Goal: Download file/media

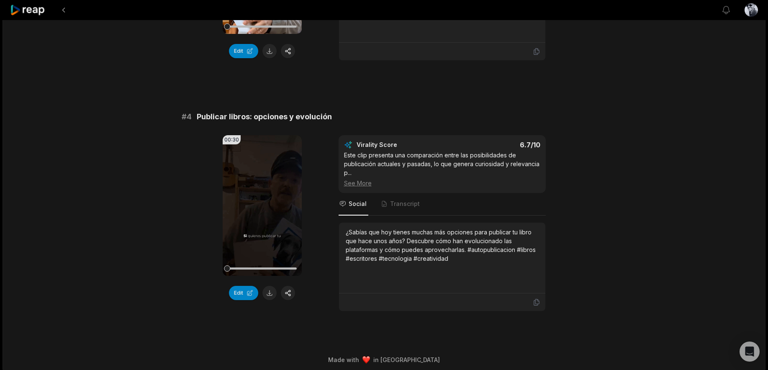
scroll to position [736, 0]
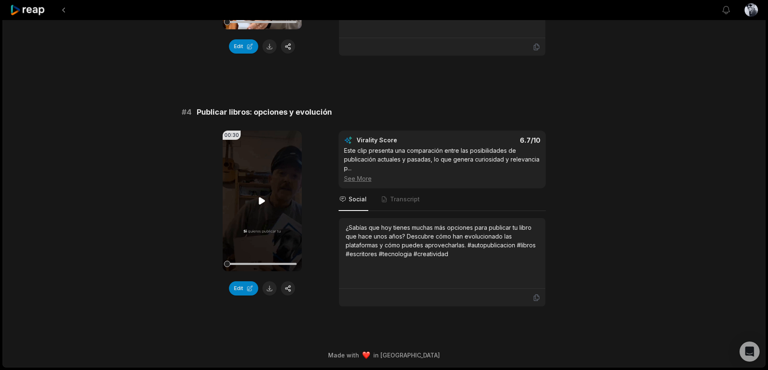
click at [259, 204] on icon at bounding box center [262, 201] width 10 height 10
click at [268, 286] on button at bounding box center [269, 288] width 14 height 14
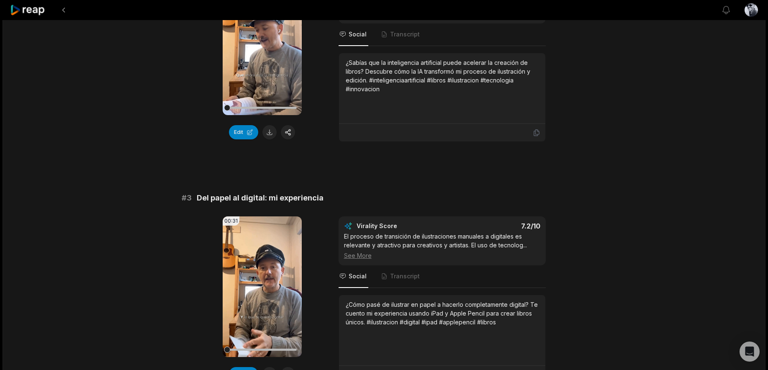
scroll to position [511, 0]
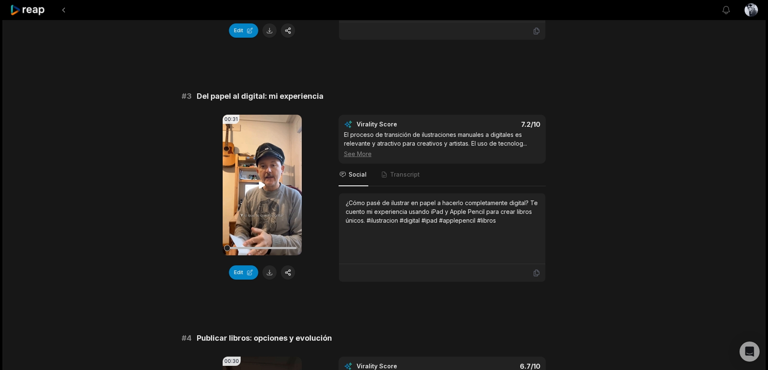
click at [259, 186] on icon at bounding box center [262, 185] width 10 height 10
click at [271, 272] on button at bounding box center [269, 272] width 14 height 14
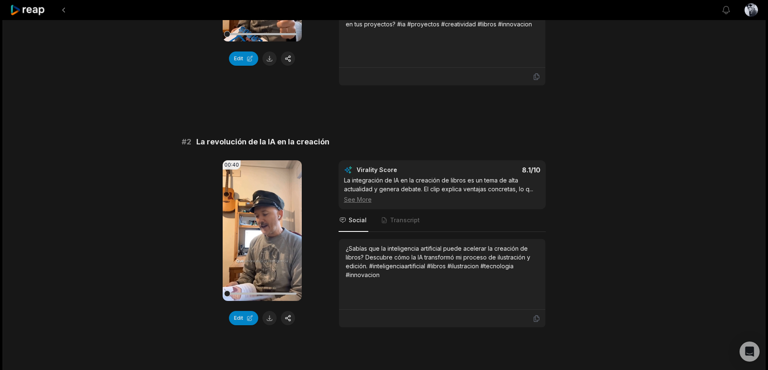
scroll to position [192, 0]
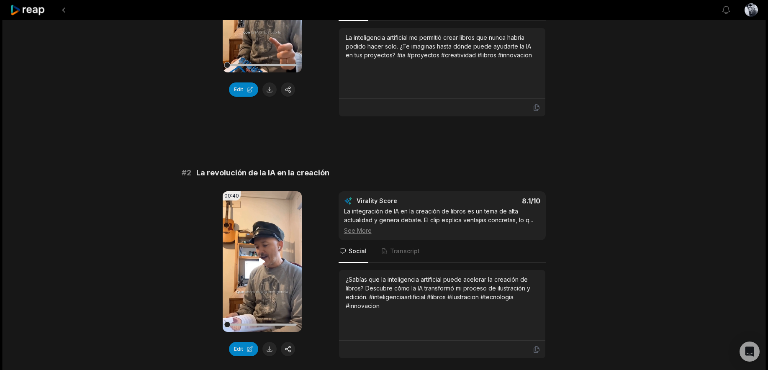
click at [259, 260] on icon at bounding box center [262, 261] width 6 height 7
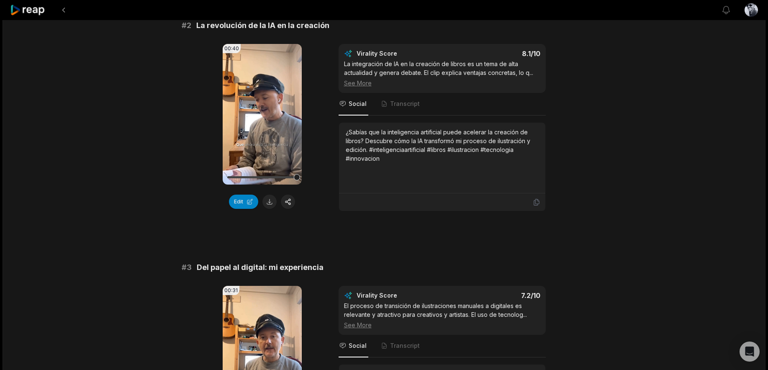
scroll to position [328, 0]
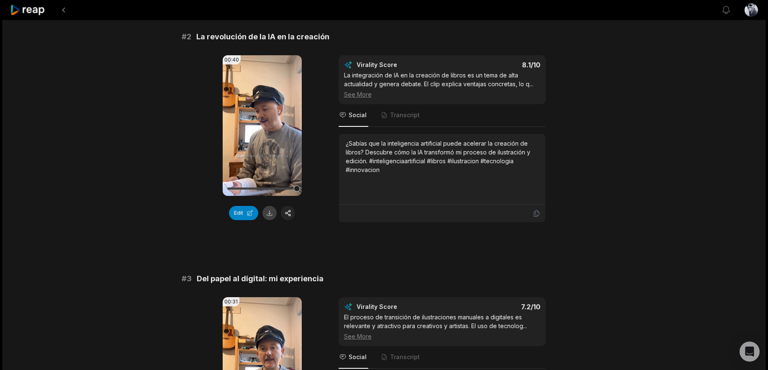
click at [269, 208] on button at bounding box center [269, 213] width 14 height 14
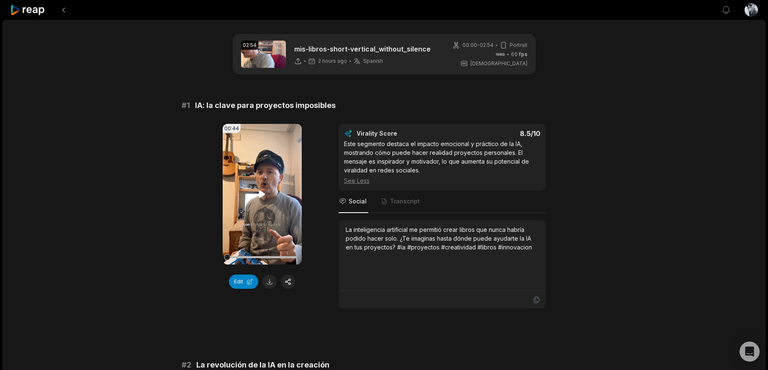
scroll to position [0, 0]
click at [261, 195] on icon at bounding box center [262, 193] width 6 height 7
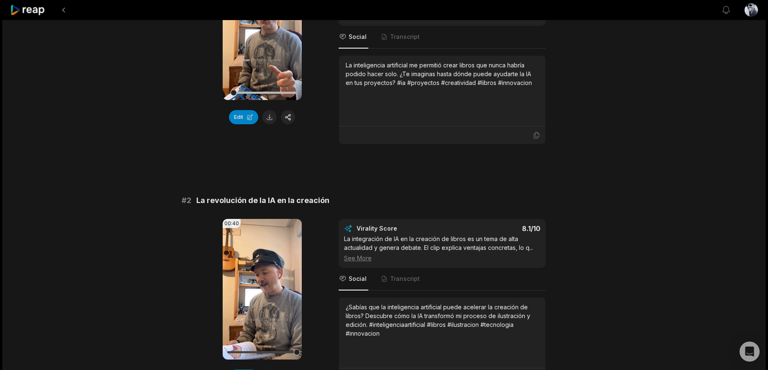
scroll to position [72, 0]
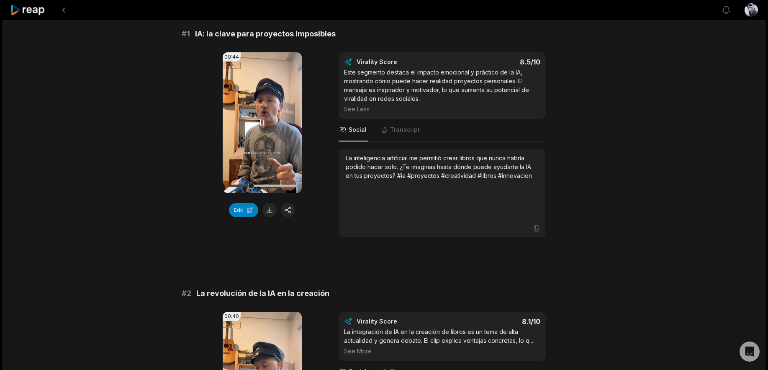
click at [262, 124] on icon at bounding box center [262, 123] width 10 height 10
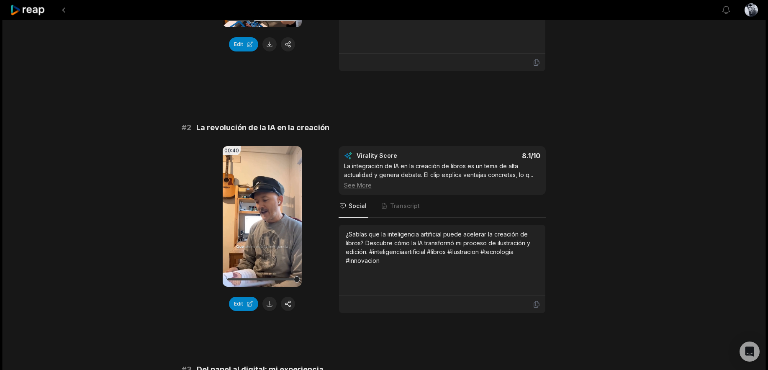
scroll to position [246, 0]
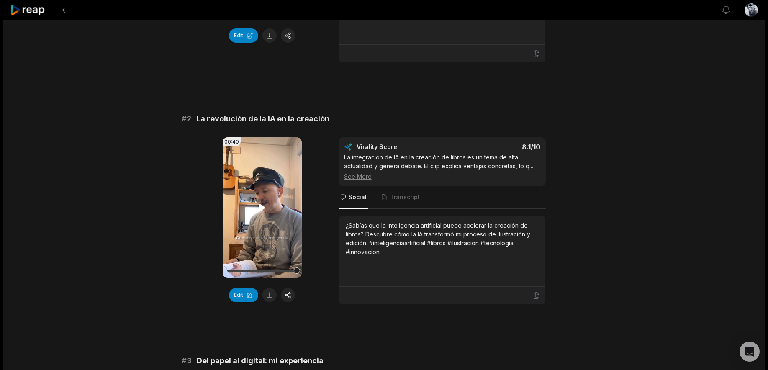
click at [262, 206] on icon at bounding box center [262, 207] width 6 height 7
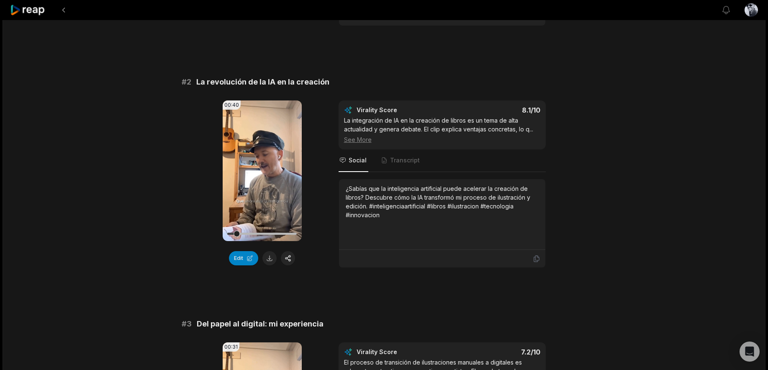
scroll to position [217, 0]
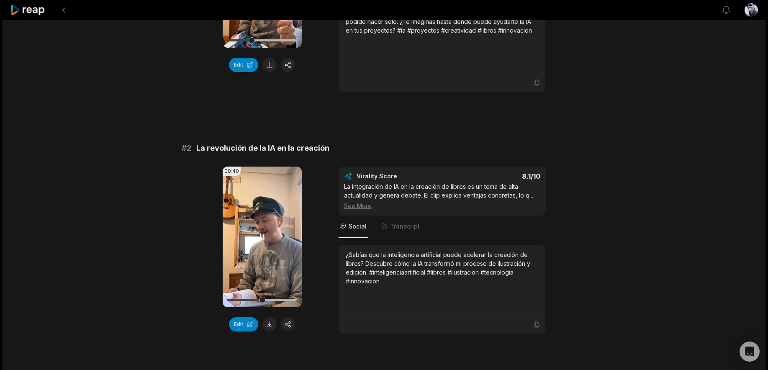
click at [259, 234] on icon at bounding box center [262, 237] width 10 height 10
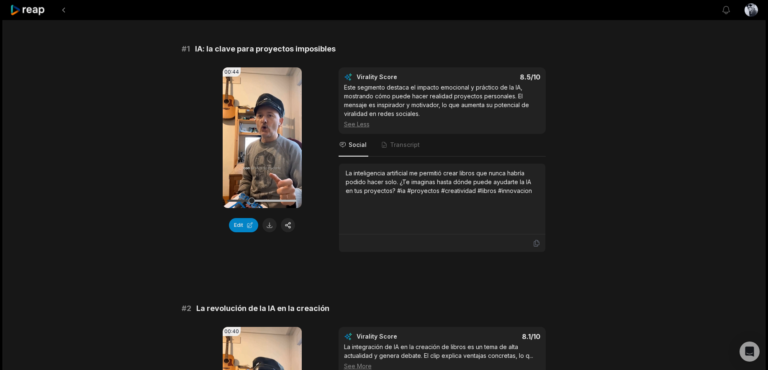
scroll to position [50, 0]
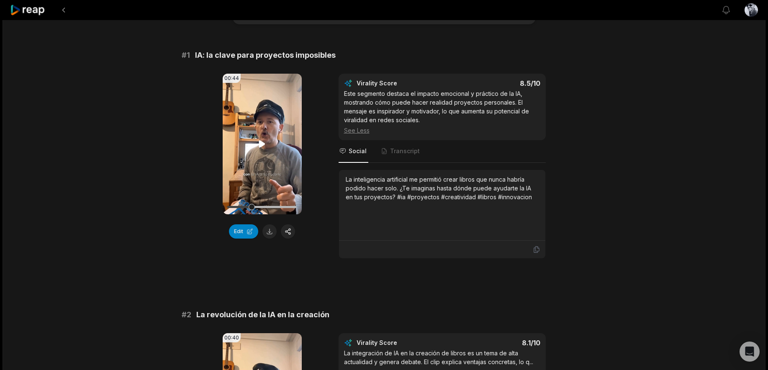
click at [260, 143] on icon at bounding box center [262, 143] width 6 height 7
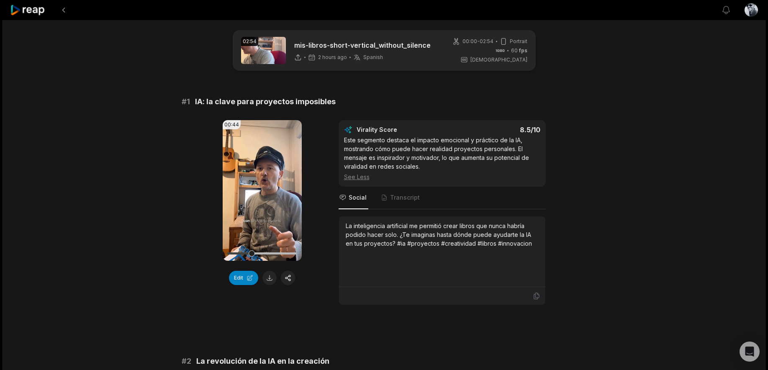
scroll to position [0, 0]
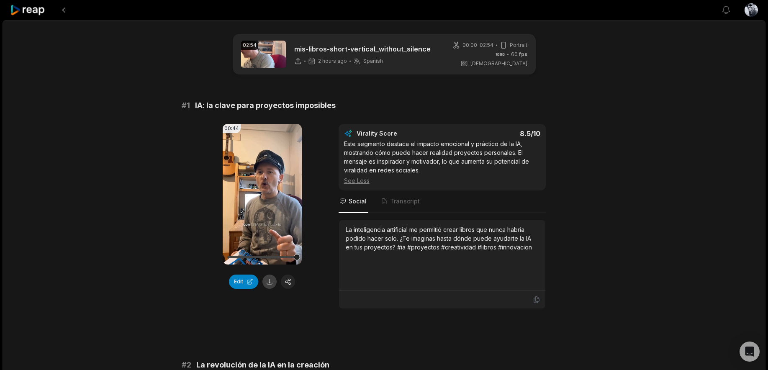
click at [274, 278] on button at bounding box center [269, 282] width 14 height 14
click at [572, 147] on div "00:44 Your browser does not support mp4 format. Edit Virality Score 8.5 /10 Est…" at bounding box center [384, 216] width 405 height 185
click at [262, 55] on img at bounding box center [263, 54] width 45 height 27
click at [477, 47] on span "00:00 - 02:54" at bounding box center [477, 45] width 31 height 8
click at [37, 9] on icon at bounding box center [28, 10] width 36 height 11
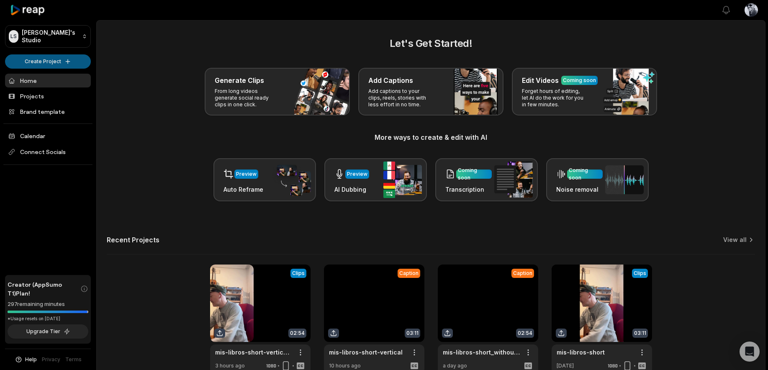
click at [70, 62] on html "[PERSON_NAME] Studio Create Project Home Projects Brand template Calendar Conne…" at bounding box center [384, 185] width 768 height 370
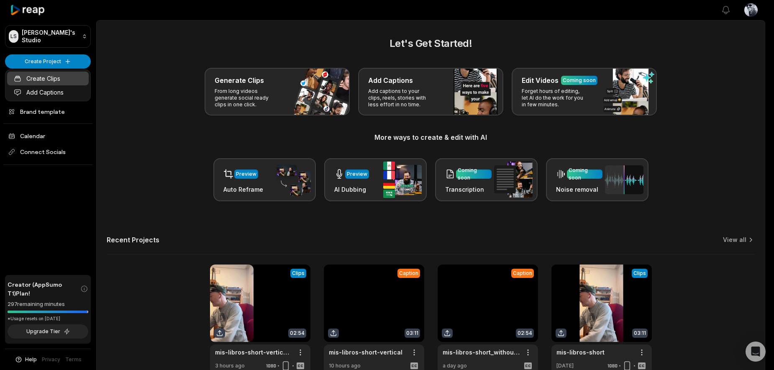
click at [53, 80] on link "Create Clips" at bounding box center [48, 79] width 82 height 14
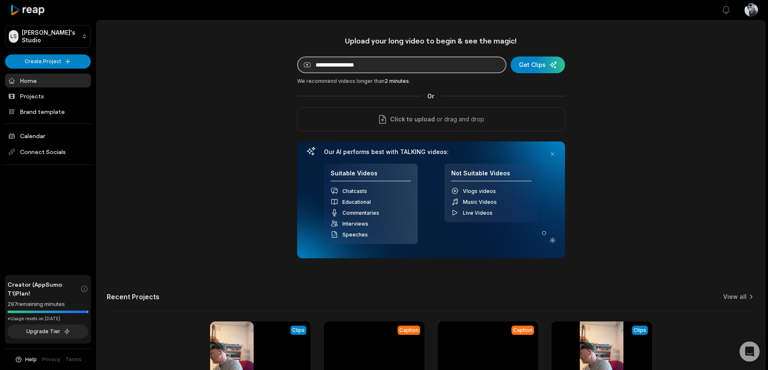
click at [474, 67] on input at bounding box center [401, 64] width 209 height 17
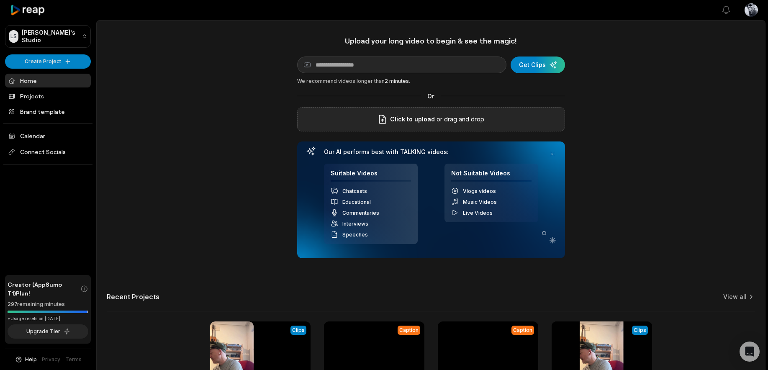
click at [436, 118] on p "or drag and drop" at bounding box center [459, 119] width 49 height 10
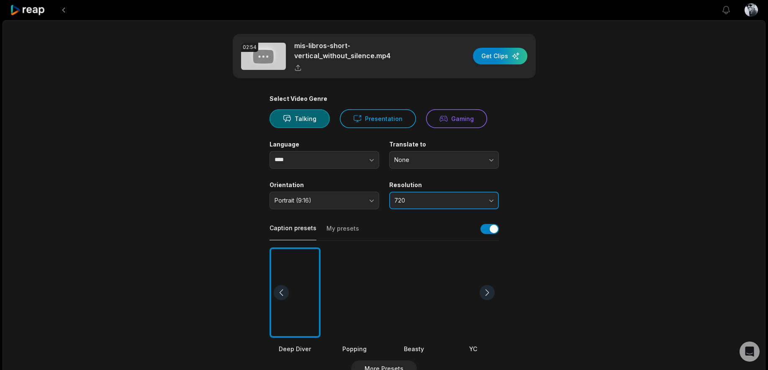
click at [400, 197] on span "720" at bounding box center [438, 201] width 88 height 8
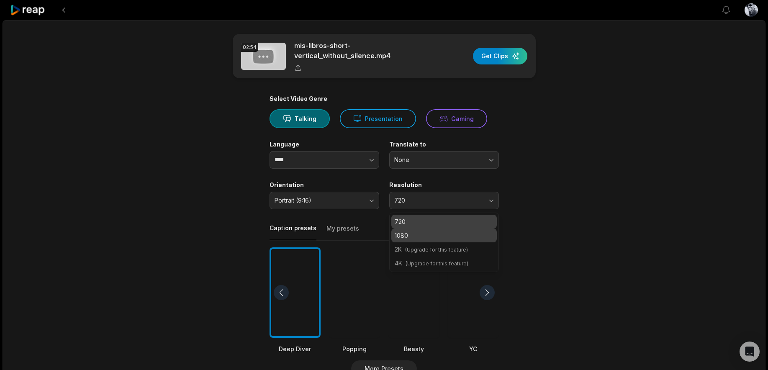
click at [416, 238] on p "1080" at bounding box center [444, 235] width 99 height 9
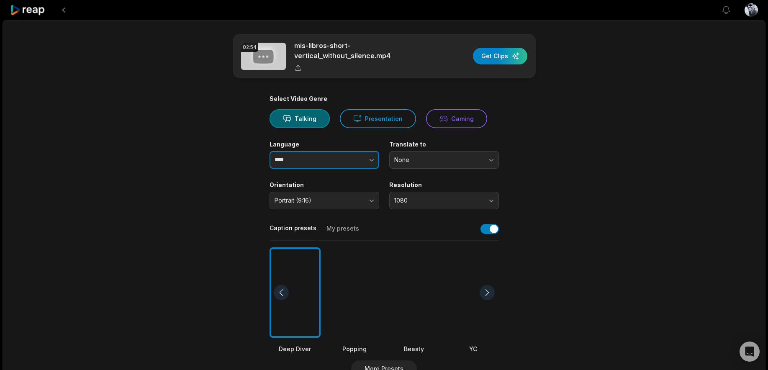
click at [349, 160] on button "button" at bounding box center [355, 160] width 48 height 18
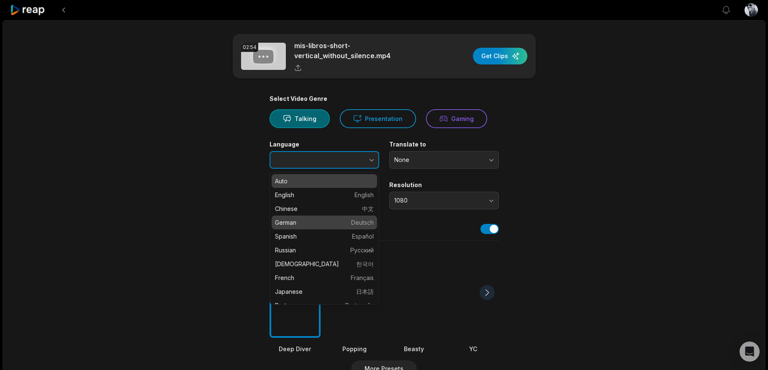
type input "*******"
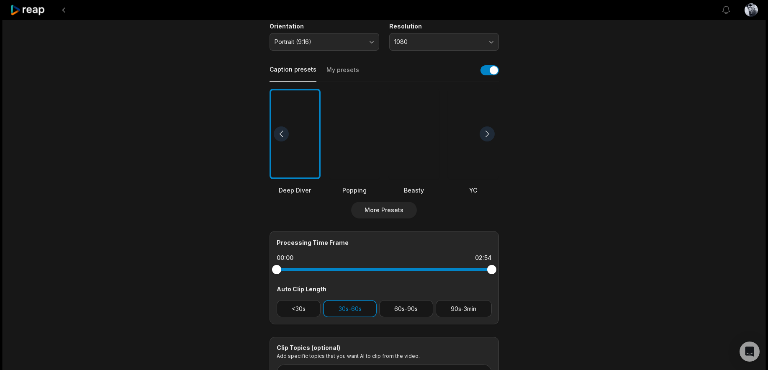
scroll to position [195, 0]
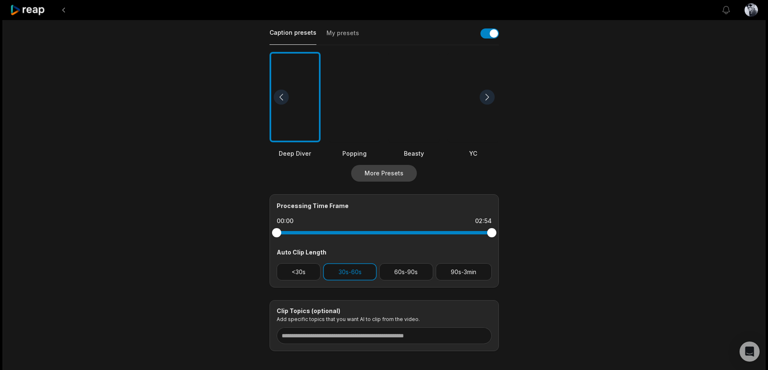
click at [401, 174] on button "More Presets" at bounding box center [384, 173] width 66 height 17
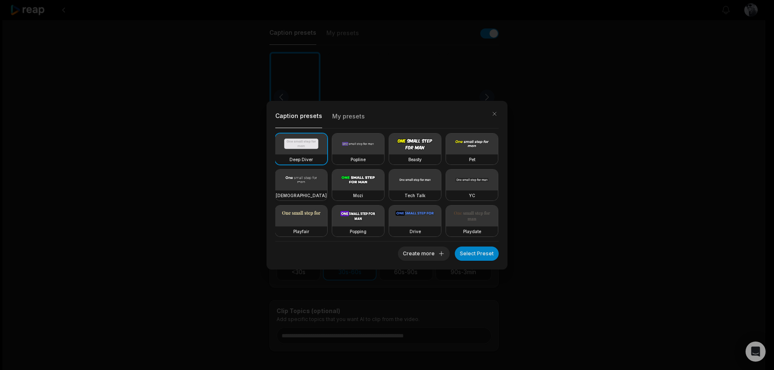
click at [327, 194] on div "[DEMOGRAPHIC_DATA]" at bounding box center [301, 195] width 52 height 10
click at [327, 177] on video at bounding box center [301, 179] width 52 height 21
click at [480, 251] on button "Select Preset" at bounding box center [477, 253] width 44 height 14
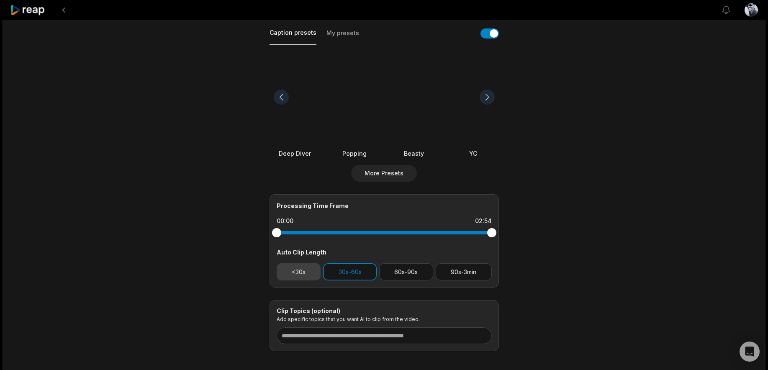
click at [302, 270] on button "<30s" at bounding box center [299, 271] width 44 height 17
click at [352, 268] on button "30s-60s" at bounding box center [350, 271] width 54 height 17
click at [311, 275] on button "<30s" at bounding box center [299, 271] width 44 height 17
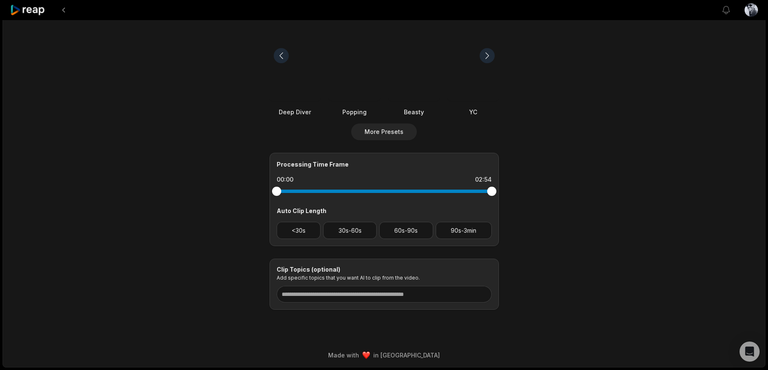
scroll to position [0, 0]
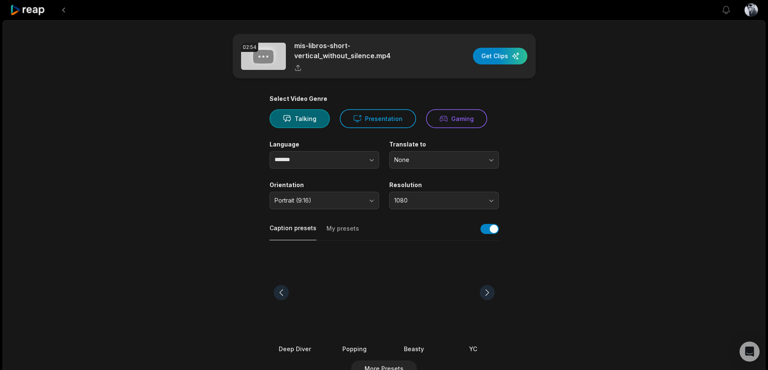
click at [45, 13] on icon at bounding box center [28, 10] width 36 height 11
